Goal: Task Accomplishment & Management: Manage account settings

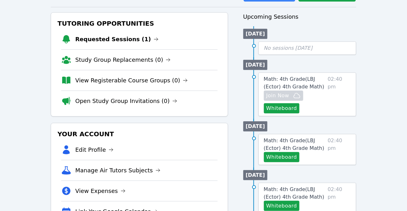
scroll to position [74, 0]
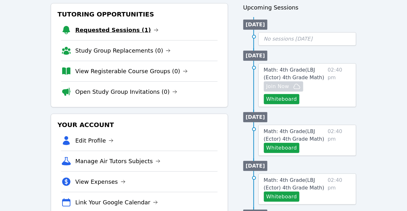
click at [119, 29] on link "Requested Sessions (1)" at bounding box center [116, 30] width 83 height 9
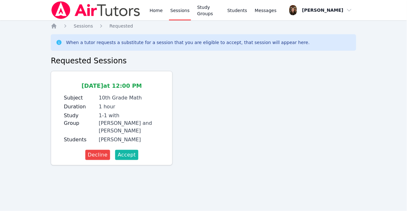
click at [127, 151] on span "Accept" at bounding box center [127, 155] width 18 height 8
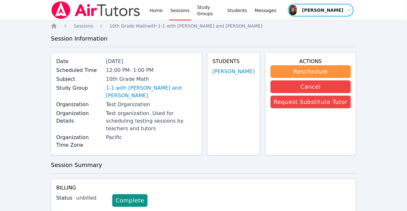
click at [344, 7] on span "button" at bounding box center [320, 10] width 67 height 14
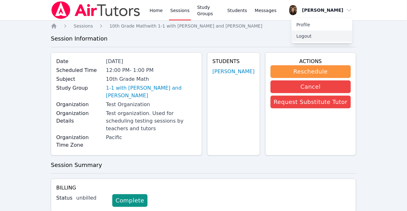
click at [311, 38] on button "Logout" at bounding box center [321, 35] width 61 height 11
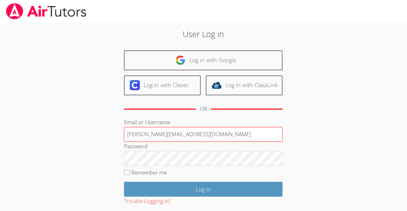
click at [209, 131] on input "[PERSON_NAME][EMAIL_ADDRESS][DOMAIN_NAME]" at bounding box center [203, 134] width 158 height 15
drag, startPoint x: 179, startPoint y: 134, endPoint x: 169, endPoint y: 133, distance: 10.1
click at [169, 133] on input "[EMAIL_ADDRESS][DOMAIN_NAME]" at bounding box center [203, 134] width 158 height 15
drag, startPoint x: 181, startPoint y: 133, endPoint x: 162, endPoint y: 134, distance: 18.7
click at [162, 134] on input "[EMAIL_ADDRESS][DOMAIN_NAME]" at bounding box center [203, 134] width 158 height 15
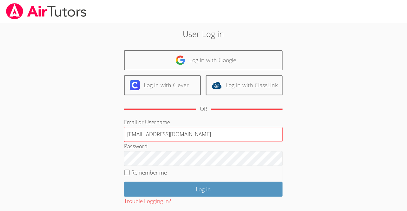
type input "[EMAIL_ADDRESS][DOMAIN_NAME]"
click at [124, 182] on input "Log in" at bounding box center [203, 189] width 158 height 15
